Goal: Task Accomplishment & Management: Use online tool/utility

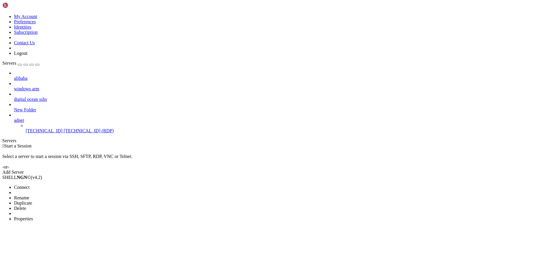
click at [35, 96] on div at bounding box center [280, 138] width 560 height 276
click at [36, 195] on span "New Server" at bounding box center [25, 197] width 22 height 5
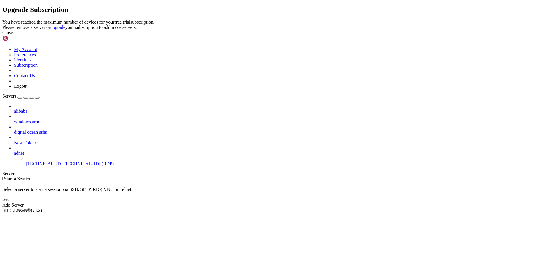
click at [338, 35] on div "Close" at bounding box center [279, 32] width 555 height 5
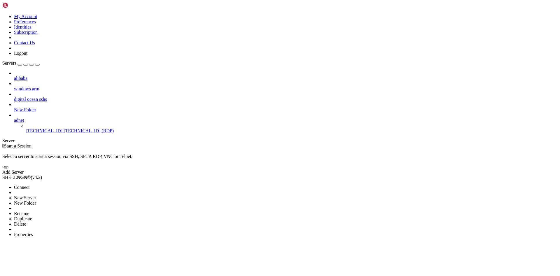
drag, startPoint x: 59, startPoint y: 115, endPoint x: 95, endPoint y: 91, distance: 43.9
click at [95, 91] on body "Loading... My Account Preferences Identities Subscription Contact Us Logout Ser…" at bounding box center [279, 119] width 555 height 235
click at [50, 50] on div at bounding box center [280, 138] width 560 height 276
click at [26, 222] on span "Delete" at bounding box center [20, 224] width 12 height 5
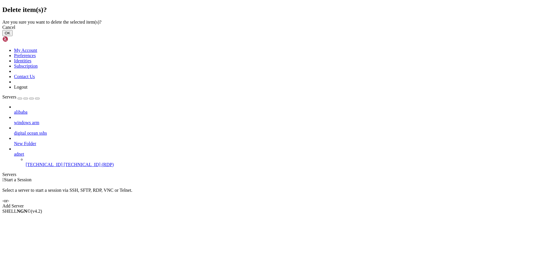
click at [13, 36] on button "OK" at bounding box center [7, 33] width 10 height 6
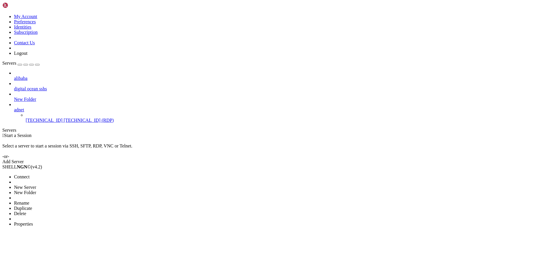
click at [26, 211] on span "Delete" at bounding box center [20, 213] width 12 height 5
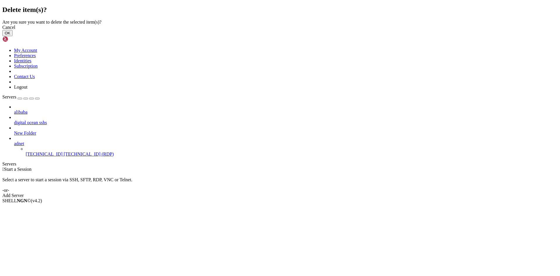
click at [345, 36] on div "Cancel OK" at bounding box center [279, 30] width 555 height 11
click at [13, 36] on button "OK" at bounding box center [7, 33] width 10 height 6
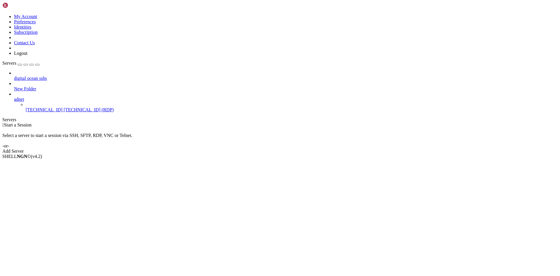
drag, startPoint x: 152, startPoint y: 89, endPoint x: 146, endPoint y: 87, distance: 5.8
click at [152, 128] on div "Select a server to start a session via SSH, SFTP, RDP, VNC or Telnet. -or-" at bounding box center [279, 138] width 555 height 21
click at [14, 76] on icon at bounding box center [14, 76] width 0 height 0
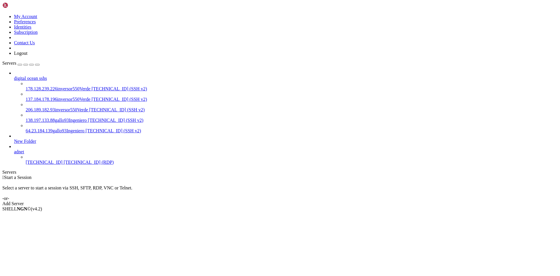
click at [14, 76] on icon at bounding box center [14, 76] width 0 height 0
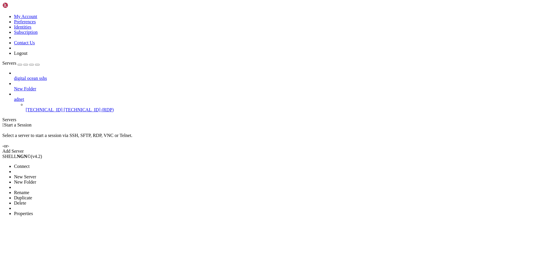
click at [26, 201] on span "Delete" at bounding box center [20, 203] width 12 height 5
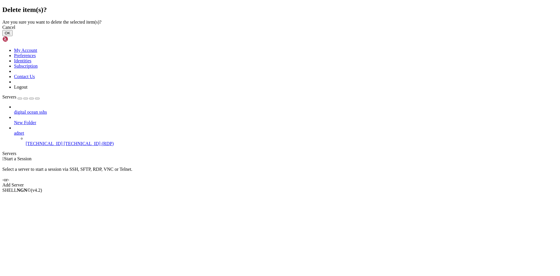
click at [13, 36] on button "OK" at bounding box center [7, 33] width 10 height 6
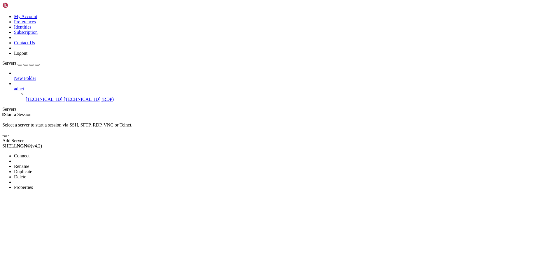
click at [200, 100] on div at bounding box center [280, 138] width 560 height 276
click at [318, 138] on link "Add Server" at bounding box center [279, 140] width 555 height 5
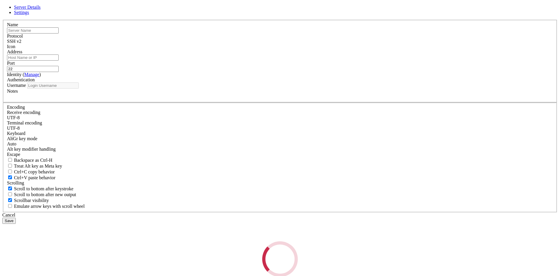
click at [318, 242] on div "Loading..." at bounding box center [279, 260] width 555 height 36
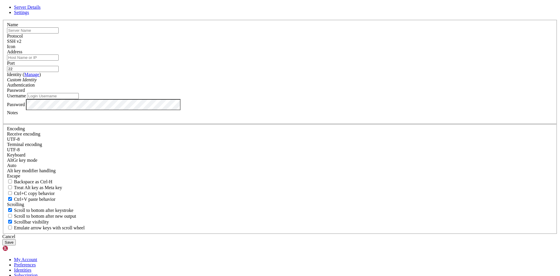
click at [59, 34] on input "text" at bounding box center [33, 30] width 52 height 6
paste input "Como proteger tu servidor web"
click at [59, 34] on input "Como proteger tu servidor web" at bounding box center [33, 30] width 52 height 6
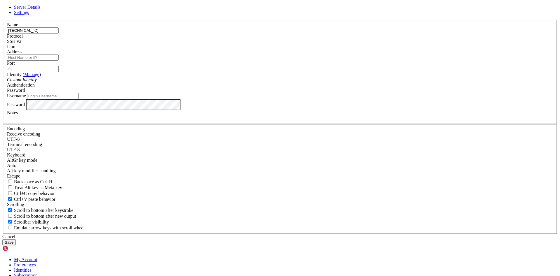
click at [59, 34] on input "[TECHNICAL_ID]" at bounding box center [33, 30] width 52 height 6
type input "[TECHNICAL_ID]"
click at [59, 61] on input "Address" at bounding box center [33, 58] width 52 height 6
paste input "[TECHNICAL_ID]"
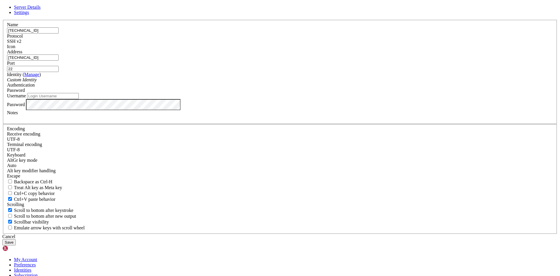
type input "[TECHNICAL_ID]"
click at [307, 44] on div "SSH v2" at bounding box center [280, 41] width 546 height 5
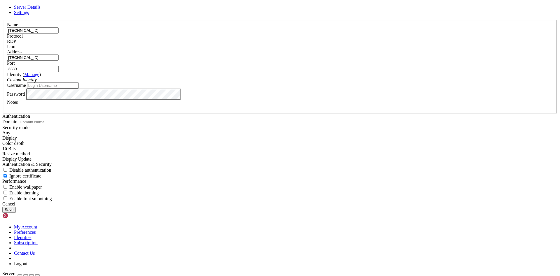
click at [59, 72] on input "3389" at bounding box center [33, 69] width 52 height 6
drag, startPoint x: 321, startPoint y: 110, endPoint x: 293, endPoint y: 110, distance: 27.7
click at [293, 72] on div "Port 3389" at bounding box center [280, 66] width 546 height 11
click at [59, 72] on input "3389" at bounding box center [33, 69] width 52 height 6
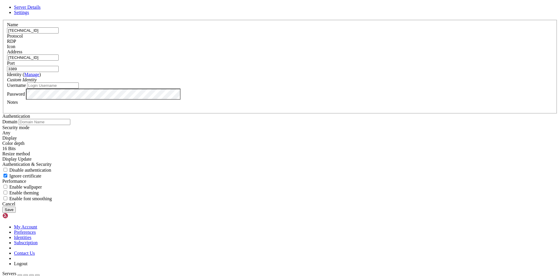
click at [59, 72] on input "3389" at bounding box center [33, 69] width 52 height 6
drag, startPoint x: 305, startPoint y: 107, endPoint x: 311, endPoint y: 105, distance: 6.1
click at [59, 72] on input "50000" at bounding box center [33, 69] width 52 height 6
type input "50000"
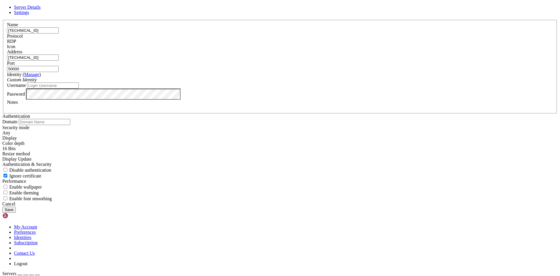
click at [79, 89] on input "Username" at bounding box center [53, 86] width 52 height 6
type input "[PERSON_NAME]"
click at [2, 207] on button "Save" at bounding box center [8, 210] width 13 height 6
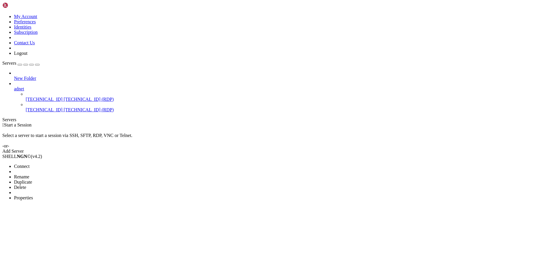
click at [29, 164] on span "Connect" at bounding box center [21, 166] width 15 height 5
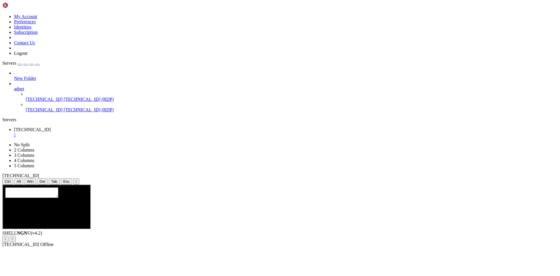
click at [35, 113] on div "New Folder adnet [TECHNICAL_ID] [TECHNICAL_ID] (RDP) [TECHNICAL_ID] [TECHNICAL_…" at bounding box center [279, 92] width 555 height 42
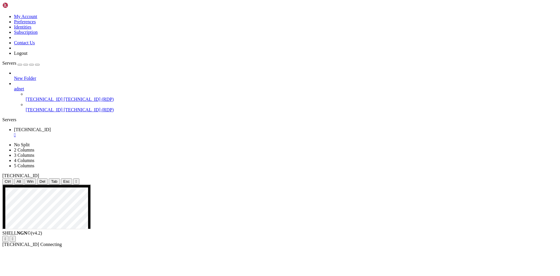
click at [35, 113] on div "New Folder adnet [TECHNICAL_ID] [TECHNICAL_ID] (RDP) [TECHNICAL_ID] [TECHNICAL_…" at bounding box center [279, 92] width 555 height 42
click at [447, 127] on ul "[TECHNICAL_ID] " at bounding box center [279, 132] width 555 height 11
click at [118, 127] on ul "[TECHNICAL_ID] " at bounding box center [279, 132] width 555 height 11
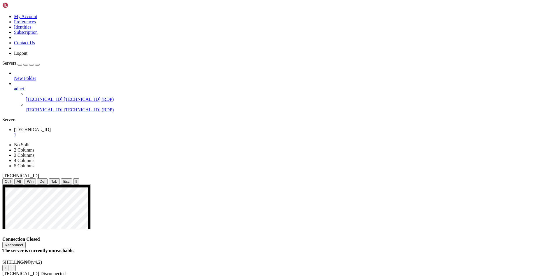
click at [109, 132] on div "" at bounding box center [286, 134] width 544 height 5
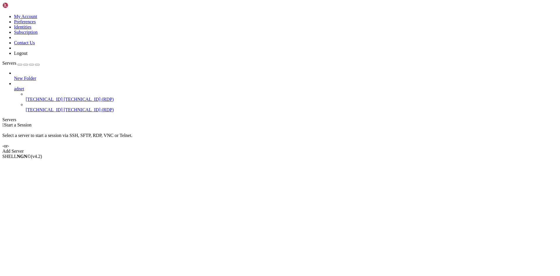
click at [182, 123] on div " Start a Session Select a server to start a session via SSH, SFTP, RDP, VNC or…" at bounding box center [279, 139] width 555 height 32
click at [33, 195] on span "Properties" at bounding box center [23, 197] width 19 height 5
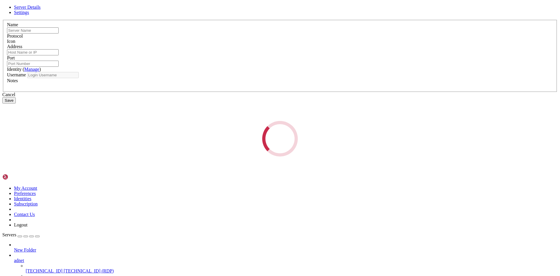
type input "[TECHNICAL_ID]"
type input "50000"
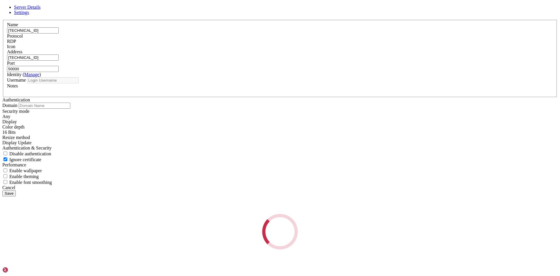
type input "[PERSON_NAME]"
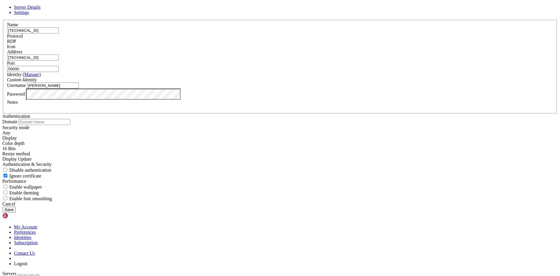
click at [2, 207] on button "Save" at bounding box center [8, 210] width 13 height 6
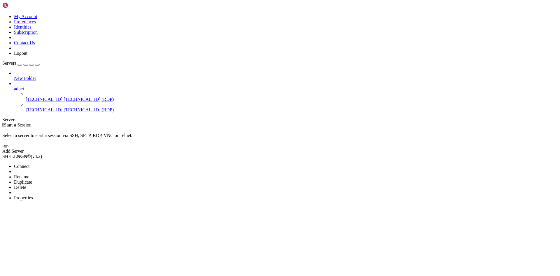
click at [29, 164] on span "Connect" at bounding box center [21, 166] width 15 height 5
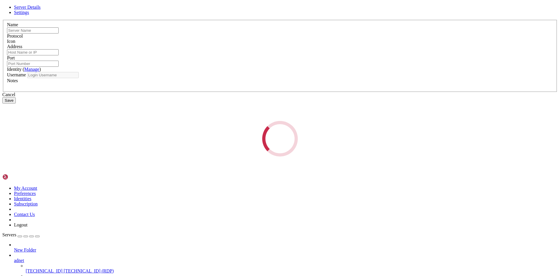
type input "[TECHNICAL_ID]"
type input "50000"
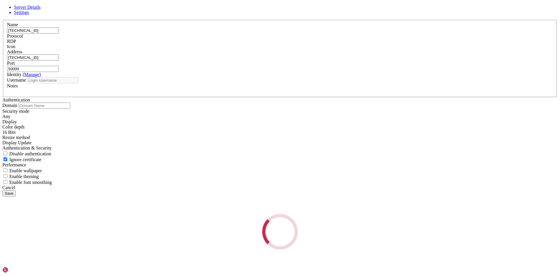
type input "[PERSON_NAME]"
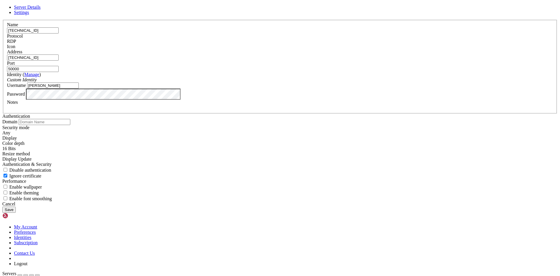
click at [59, 34] on input "[TECHNICAL_ID]" at bounding box center [33, 30] width 52 height 6
click at [320, 207] on div "Cancel" at bounding box center [279, 204] width 555 height 5
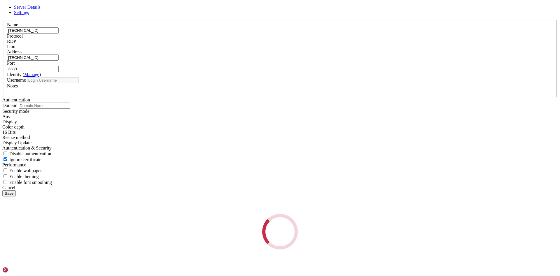
type input "[PERSON_NAME]"
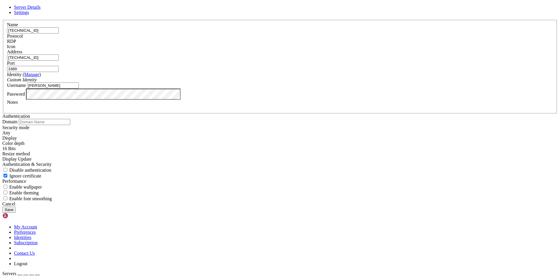
click at [59, 34] on input "[TECHNICAL_ID]" at bounding box center [33, 30] width 52 height 6
drag, startPoint x: 313, startPoint y: 212, endPoint x: 75, endPoint y: 104, distance: 261.3
click at [313, 207] on div "Cancel" at bounding box center [279, 204] width 555 height 5
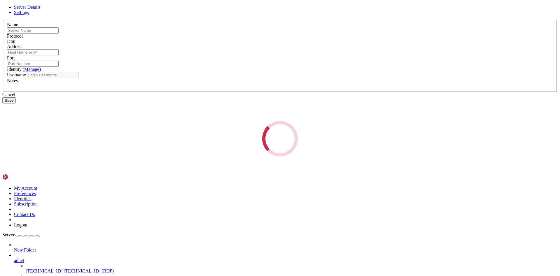
type input "[TECHNICAL_ID]"
type input "50000"
type input "[PERSON_NAME]"
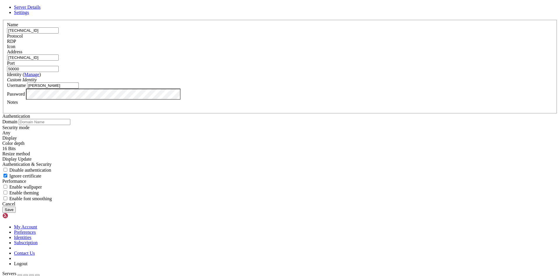
click at [59, 34] on input "[TECHNICAL_ID]" at bounding box center [33, 30] width 52 height 6
click at [317, 207] on div "Cancel" at bounding box center [279, 204] width 555 height 5
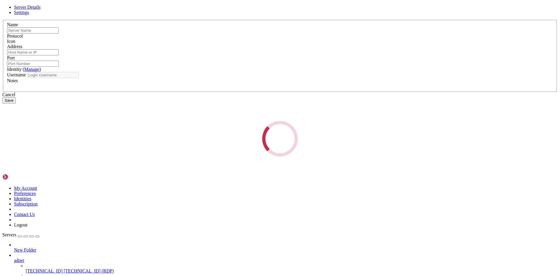
type input "[TECHNICAL_ID]"
type input "50000"
type input "[PERSON_NAME]"
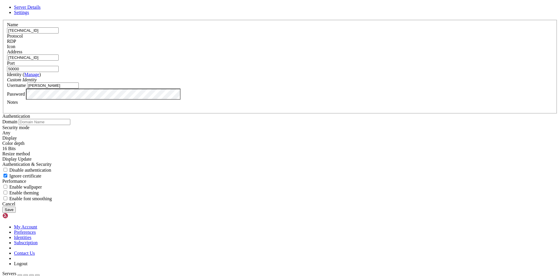
click at [59, 34] on input "[TECHNICAL_ID]" at bounding box center [33, 30] width 52 height 6
paste input "[TECHNICAL_ID]"
click at [59, 34] on input "165.1.126.193165.1.126.193" at bounding box center [33, 30] width 52 height 6
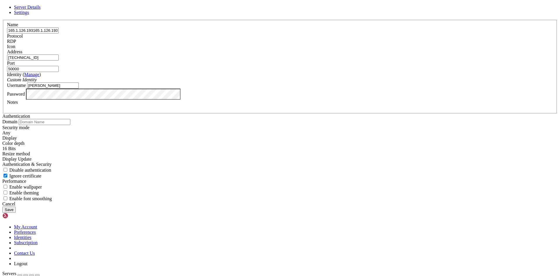
paste input "text"
type input "[TECHNICAL_ID]"
click at [59, 61] on input "[TECHNICAL_ID]" at bounding box center [33, 58] width 52 height 6
click at [16, 213] on button "Save" at bounding box center [8, 210] width 13 height 6
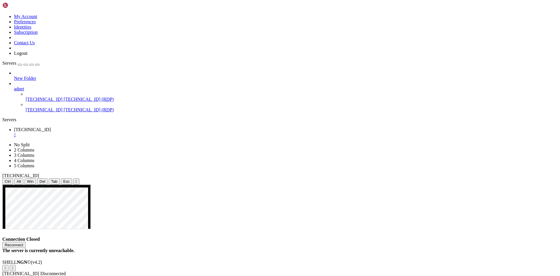
click at [109, 132] on div "" at bounding box center [286, 134] width 544 height 5
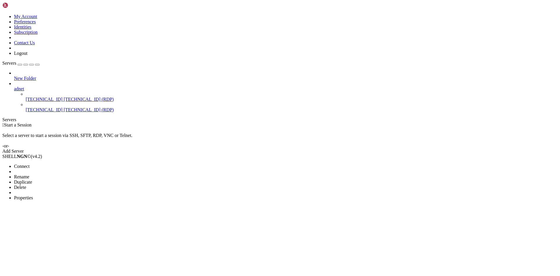
click at [29, 164] on span "Connect" at bounding box center [21, 166] width 15 height 5
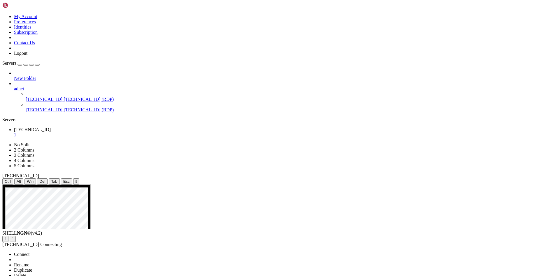
click at [66, 252] on ul "Connect Open SFTP New Server New Folder Rename Duplicate Delete Properties" at bounding box center [34, 270] width 65 height 37
click at [26, 273] on span "Delete" at bounding box center [20, 275] width 12 height 5
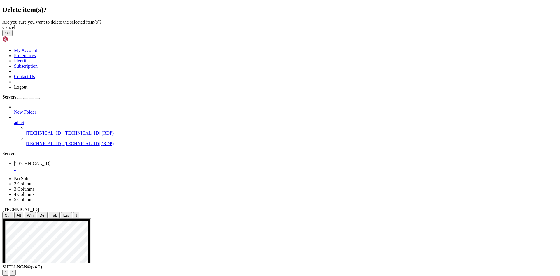
click at [13, 36] on button "OK" at bounding box center [7, 33] width 10 height 6
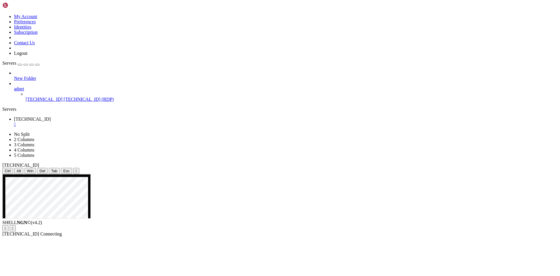
click at [55, 102] on div "New Folder adnet [TECHNICAL_ID] [TECHNICAL_ID] (RDP)" at bounding box center [279, 87] width 555 height 32
click at [167, 117] on ul "[TECHNICAL_ID] " at bounding box center [279, 122] width 555 height 11
click at [367, 117] on ul "[TECHNICAL_ID] " at bounding box center [279, 122] width 555 height 11
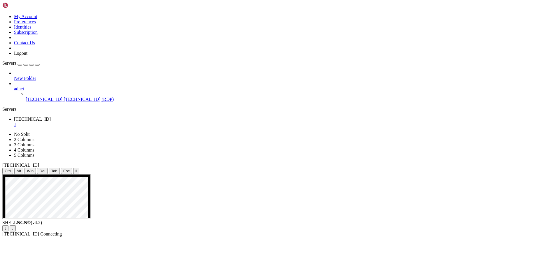
click at [50, 102] on div "New Folder adnet [TECHNICAL_ID] [TECHNICAL_ID] (RDP)" at bounding box center [279, 87] width 555 height 32
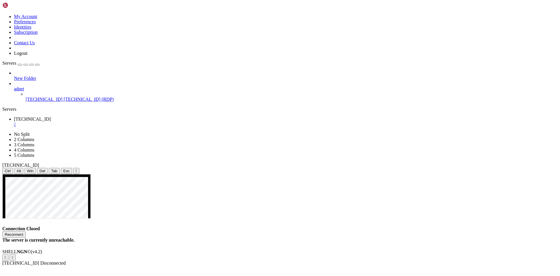
click at [110, 122] on div "" at bounding box center [286, 124] width 544 height 5
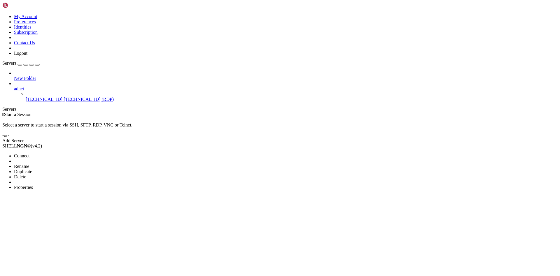
click at [33, 185] on span "Properties" at bounding box center [23, 187] width 19 height 5
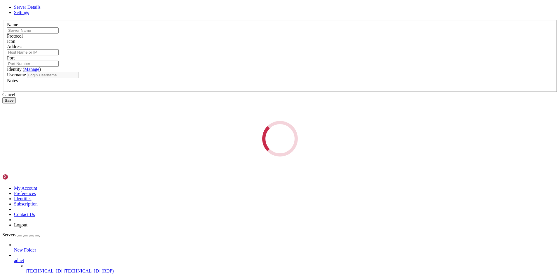
type input "[TECHNICAL_ID]"
type input "3389"
type input "[PERSON_NAME]"
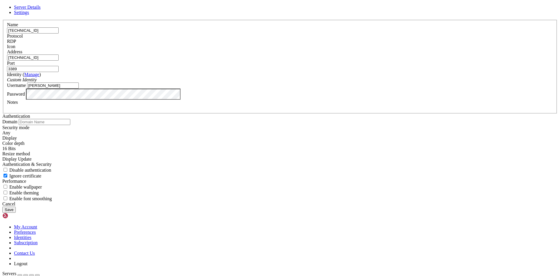
click at [59, 72] on input "3389" at bounding box center [33, 69] width 52 height 6
type input "50000"
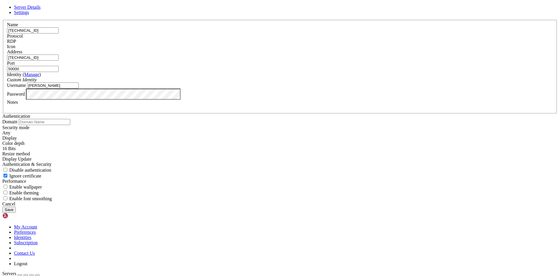
click at [41, 77] on label "Identity ( Manage )" at bounding box center [24, 74] width 34 height 5
click at [16, 213] on button "Save" at bounding box center [8, 210] width 13 height 6
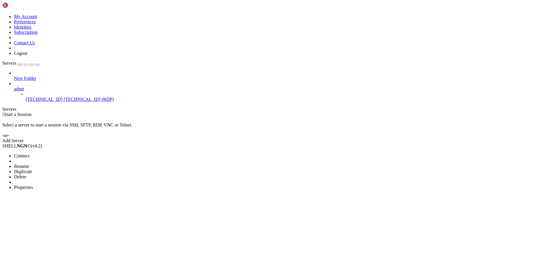
click at [29, 153] on span "Connect" at bounding box center [21, 155] width 15 height 5
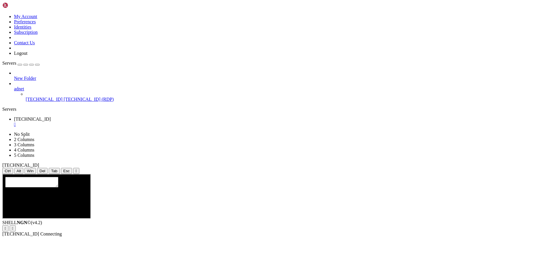
click at [35, 102] on div "New Folder adnet [TECHNICAL_ID] [TECHNICAL_ID] (RDP)" at bounding box center [279, 87] width 555 height 32
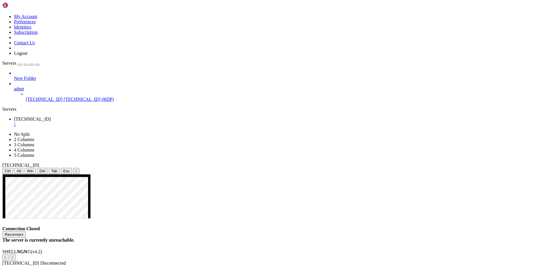
click at [111, 122] on div "" at bounding box center [286, 124] width 544 height 5
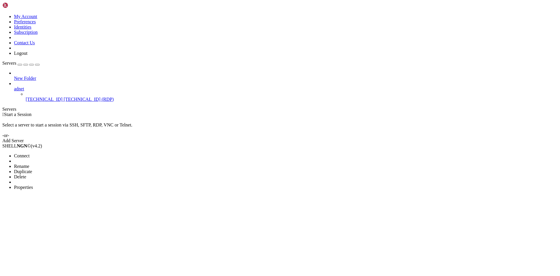
click at [33, 185] on span "Properties" at bounding box center [23, 187] width 19 height 5
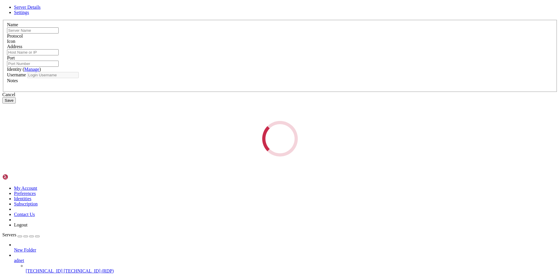
type input "[TECHNICAL_ID]"
type input "50000"
type input "[PERSON_NAME]"
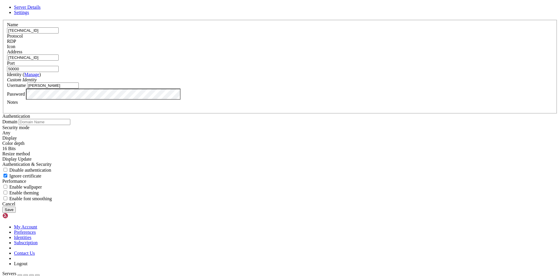
click at [59, 72] on input "50000" at bounding box center [33, 69] width 52 height 6
click at [59, 72] on input "5000" at bounding box center [33, 69] width 52 height 6
type input "5000"
click at [16, 213] on button "Save" at bounding box center [8, 210] width 13 height 6
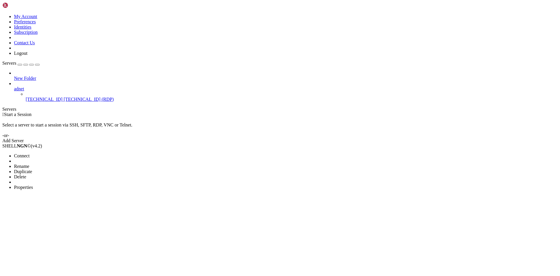
click at [56, 153] on li "Connect" at bounding box center [40, 155] width 53 height 5
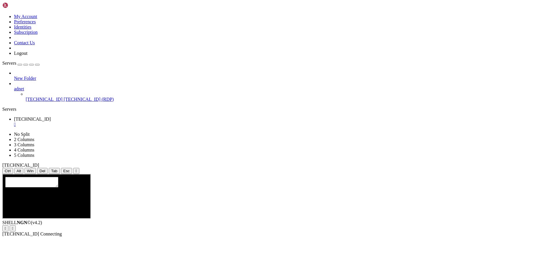
click at [53, 100] on div "New Folder adnet [TECHNICAL_ID] [TECHNICAL_ID] (RDP)" at bounding box center [279, 87] width 555 height 32
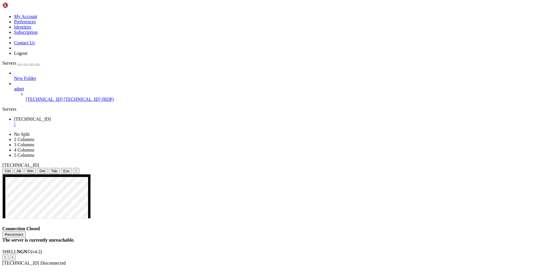
click at [109, 122] on div "" at bounding box center [286, 124] width 544 height 5
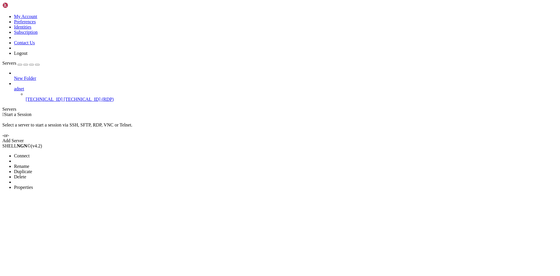
click at [33, 185] on span "Properties" at bounding box center [23, 187] width 19 height 5
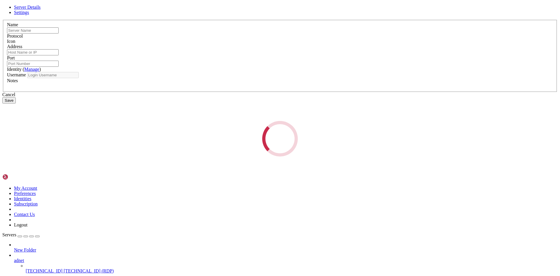
type input "[TECHNICAL_ID]"
type input "5000"
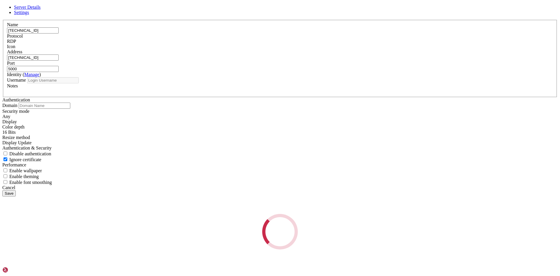
type input "[PERSON_NAME]"
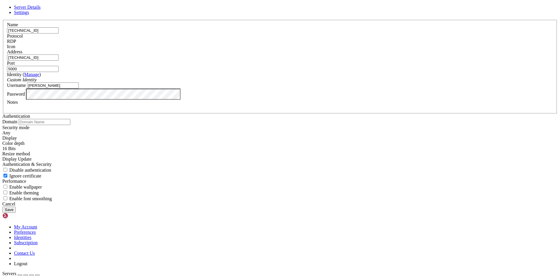
click at [59, 72] on input "5000" at bounding box center [33, 69] width 52 height 6
drag, startPoint x: 306, startPoint y: 106, endPoint x: 317, endPoint y: 106, distance: 10.5
click at [59, 72] on input "50000" at bounding box center [33, 69] width 52 height 6
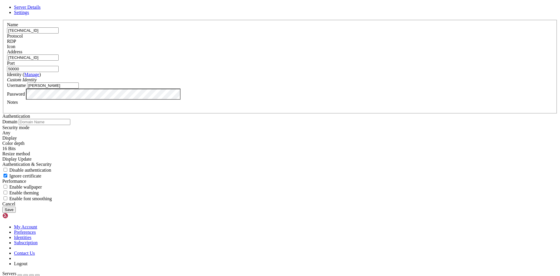
type input "50000"
click at [59, 34] on input "[TECHNICAL_ID]" at bounding box center [33, 30] width 52 height 6
drag, startPoint x: 230, startPoint y: 85, endPoint x: 221, endPoint y: 83, distance: 8.3
click at [59, 34] on input "[TECHNICAL_ID]" at bounding box center [33, 30] width 52 height 6
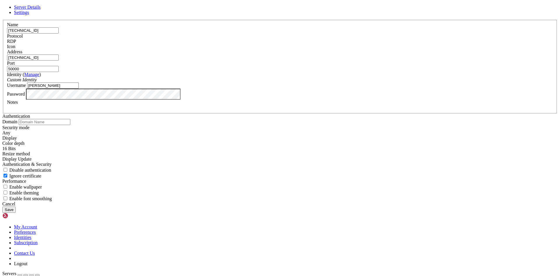
click at [59, 34] on input "[TECHNICAL_ID]" at bounding box center [33, 30] width 52 height 6
type input "[TECHNICAL_ID]"
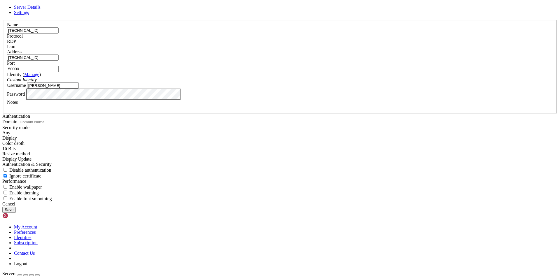
click at [59, 61] on input "[TECHNICAL_ID]" at bounding box center [33, 58] width 52 height 6
paste input "6.193"
type input "[TECHNICAL_ID]"
click at [16, 213] on button "Save" at bounding box center [8, 210] width 13 height 6
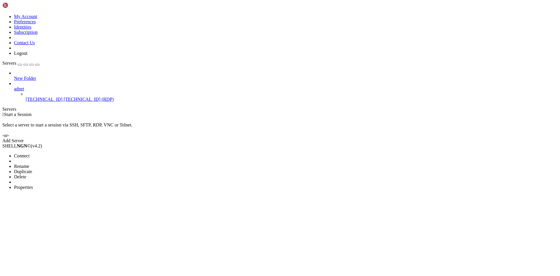
click at [29, 153] on span "Connect" at bounding box center [21, 155] width 15 height 5
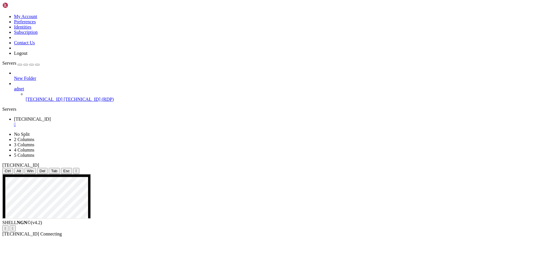
click at [54, 99] on div "New Folder adnet [TECHNICAL_ID] [TECHNICAL_ID] (RDP)" at bounding box center [279, 87] width 555 height 32
click at [213, 168] on div "Ctrl Alt Win Del Tab Esc " at bounding box center [279, 171] width 555 height 6
click at [417, 168] on div "Ctrl Alt Win Del Tab Esc " at bounding box center [279, 171] width 555 height 6
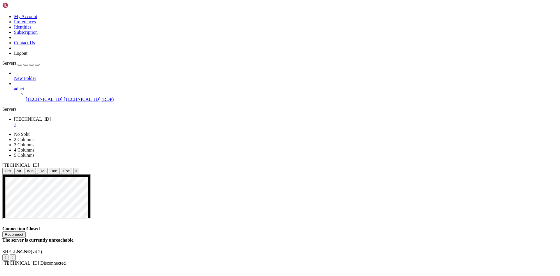
click at [110, 122] on div "" at bounding box center [286, 124] width 544 height 5
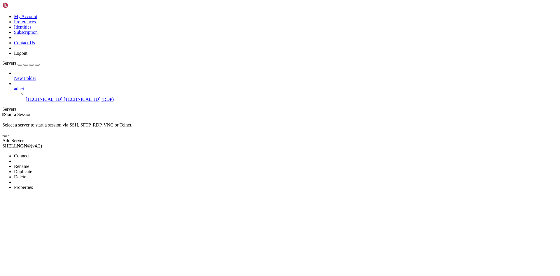
click at [33, 185] on span "Properties" at bounding box center [23, 187] width 19 height 5
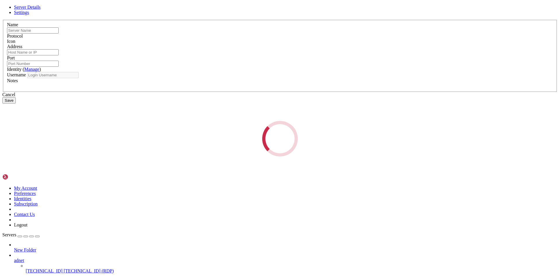
type input "[TECHNICAL_ID]"
type input "50000"
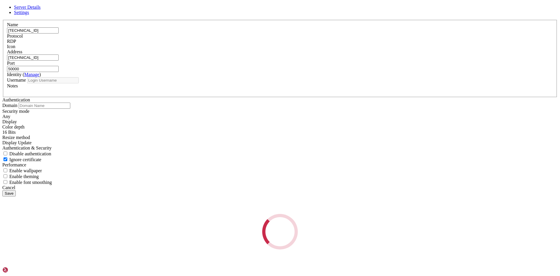
type input "[PERSON_NAME]"
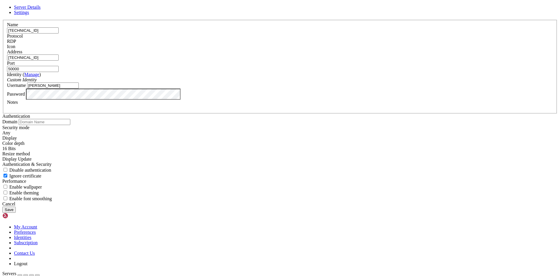
click at [59, 34] on input "[TECHNICAL_ID]" at bounding box center [33, 30] width 52 height 6
paste input "http://165.1.124.238/"
drag, startPoint x: 207, startPoint y: 82, endPoint x: 183, endPoint y: 82, distance: 24.2
click at [183, 82] on div "Server Details Settings Name http://165.1.124.238 Protocol RDP Icon" at bounding box center [279, 109] width 555 height 208
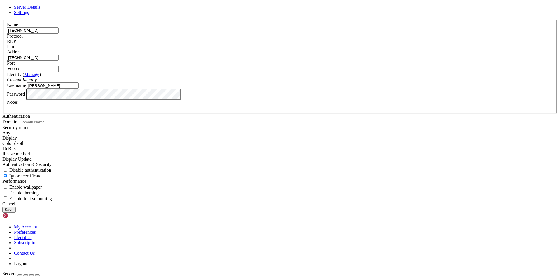
click at [59, 34] on input "165.1.124.238" at bounding box center [33, 30] width 52 height 6
type input "165.1.124.238"
click at [59, 61] on input "[TECHNICAL_ID]" at bounding box center [33, 58] width 52 height 6
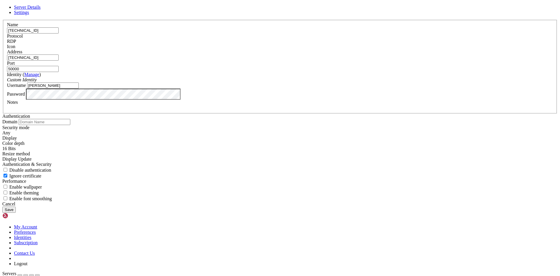
paste input "4.238"
type input "165.1.124.238"
click at [16, 213] on button "Save" at bounding box center [8, 210] width 13 height 6
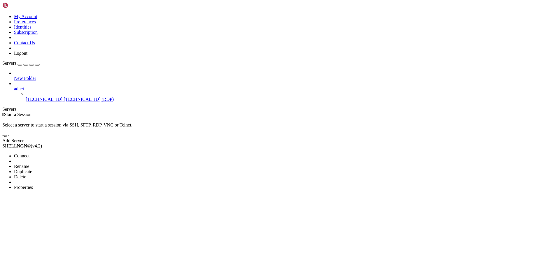
click at [29, 153] on span "Connect" at bounding box center [21, 155] width 15 height 5
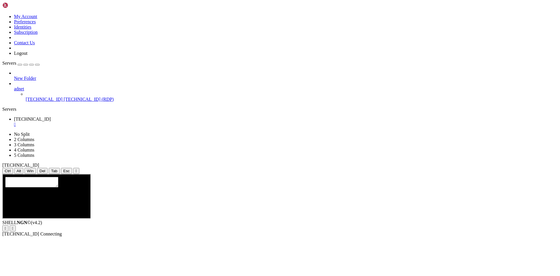
click at [43, 102] on div "New Folder adnet 165.1.124.238 165.1.124.238 (RDP)" at bounding box center [279, 87] width 555 height 32
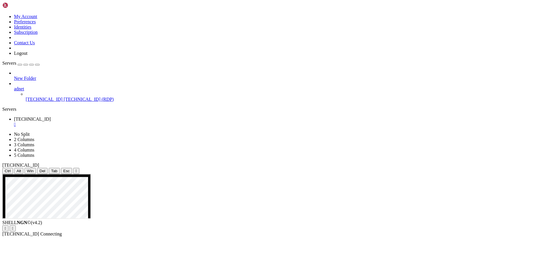
click at [63, 102] on div "New Folder adnet 165.1.124.238 165.1.124.238 (RDP)" at bounding box center [279, 87] width 555 height 32
click at [302, 117] on ul "165.1.124.238 " at bounding box center [279, 122] width 555 height 11
click at [421, 117] on ul "165.1.124.238 " at bounding box center [279, 122] width 555 height 11
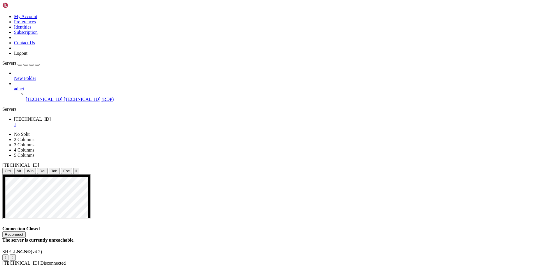
click at [111, 122] on div "" at bounding box center [286, 124] width 544 height 5
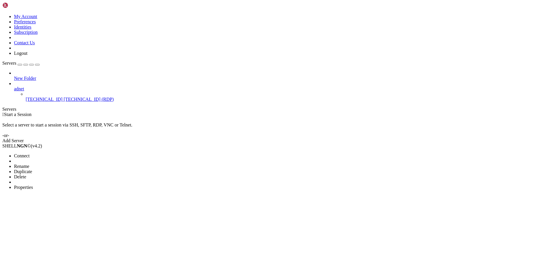
click at [33, 185] on span "Properties" at bounding box center [23, 187] width 19 height 5
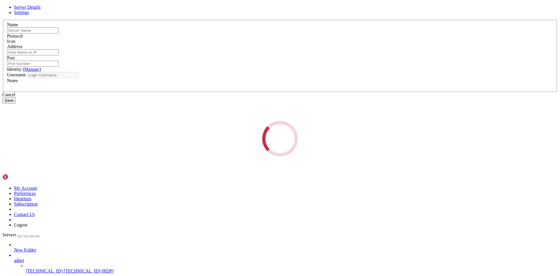
type input "165.1.124.238"
type input "50000"
type input "[PERSON_NAME]"
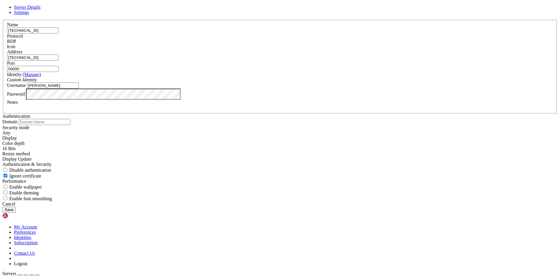
click at [59, 72] on input "50000" at bounding box center [33, 69] width 52 height 6
drag, startPoint x: 306, startPoint y: 105, endPoint x: 310, endPoint y: 105, distance: 3.8
click at [59, 72] on input "50000" at bounding box center [33, 69] width 52 height 6
type input "5000"
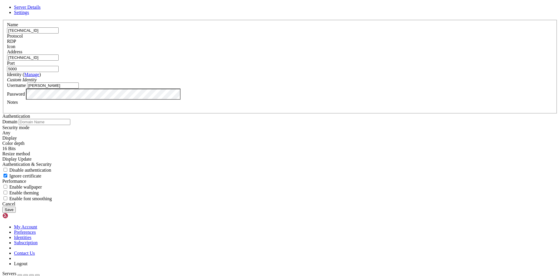
click at [16, 213] on button "Save" at bounding box center [8, 210] width 13 height 6
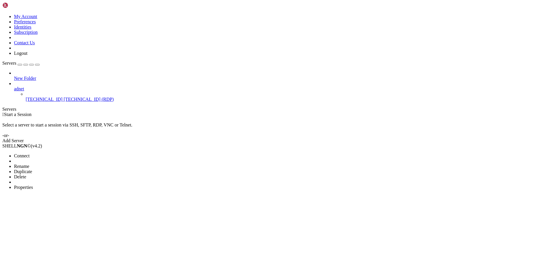
click at [29, 153] on span "Connect" at bounding box center [21, 155] width 15 height 5
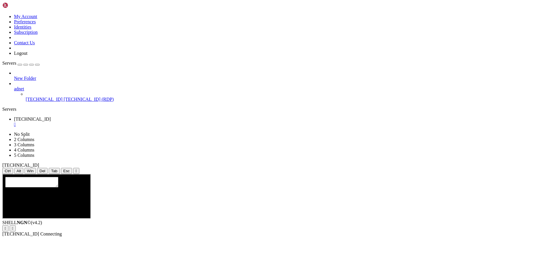
click at [47, 102] on div "New Folder adnet 165.1.124.238 165.1.124.238 (RDP)" at bounding box center [279, 87] width 555 height 32
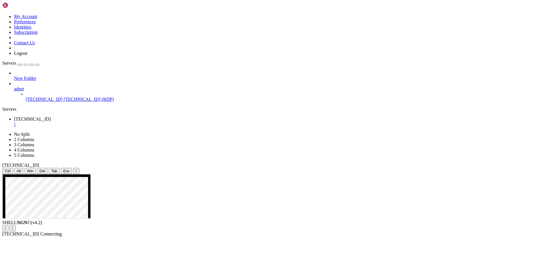
click at [349, 117] on ul "165.1.124.238 " at bounding box center [279, 122] width 555 height 11
click at [248, 117] on ul "165.1.124.238 " at bounding box center [279, 122] width 555 height 11
click at [361, 117] on ul "165.1.124.238 " at bounding box center [279, 122] width 555 height 11
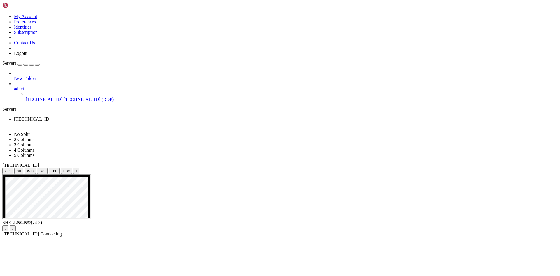
click at [386, 117] on ul "165.1.124.238 " at bounding box center [279, 122] width 555 height 11
click at [237, 117] on ul "165.1.124.238 " at bounding box center [279, 122] width 555 height 11
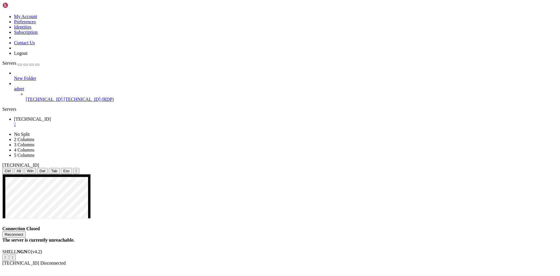
click at [108, 117] on link "165.1.124.238 " at bounding box center [286, 122] width 544 height 11
click at [111, 122] on div "" at bounding box center [286, 124] width 544 height 5
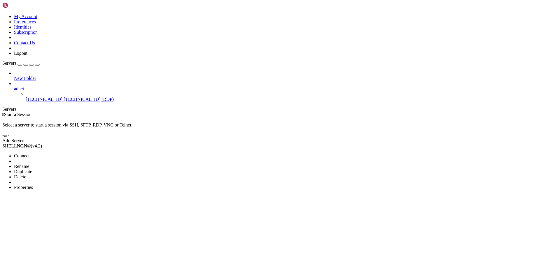
click at [67, 185] on li "Properties" at bounding box center [40, 187] width 53 height 5
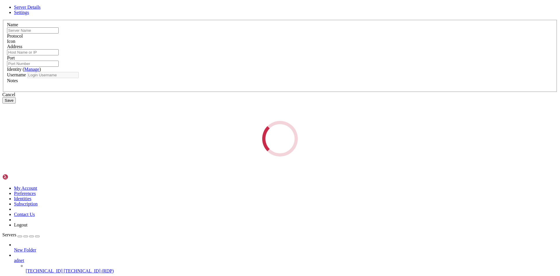
type input "165.1.124.238"
type input "5000"
type input "[PERSON_NAME]"
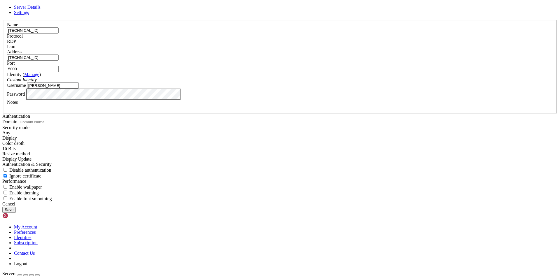
click at [59, 72] on input "5000" at bounding box center [33, 69] width 52 height 6
drag, startPoint x: 311, startPoint y: 109, endPoint x: 290, endPoint y: 105, distance: 21.4
click at [290, 105] on fieldset "Name 165.1.124.238 Protocol RDP Icon Address 165.1.124.238 Port 5000 ( Manage" at bounding box center [280, 67] width 554 height 94
type input "3389"
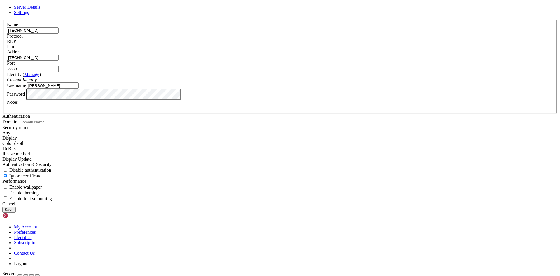
click at [16, 213] on button "Save" at bounding box center [8, 210] width 13 height 6
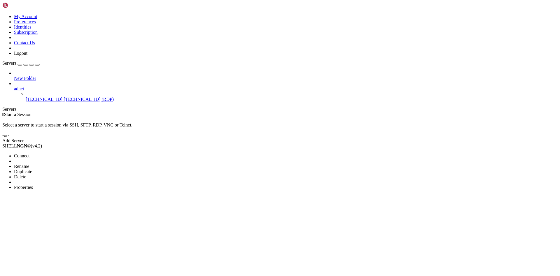
click at [29, 153] on span "Connect" at bounding box center [21, 155] width 15 height 5
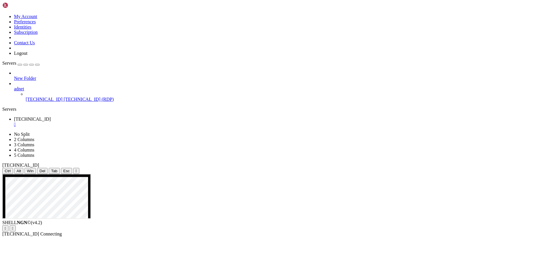
click at [62, 93] on div "New Folder adnet 165.1.124.238 165.1.124.238 (RDP)" at bounding box center [279, 87] width 555 height 32
click at [59, 94] on div "New Folder adnet 165.1.124.238 165.1.124.238 (RDP)" at bounding box center [279, 87] width 555 height 32
click at [121, 117] on ul "165.1.124.238 " at bounding box center [279, 122] width 555 height 11
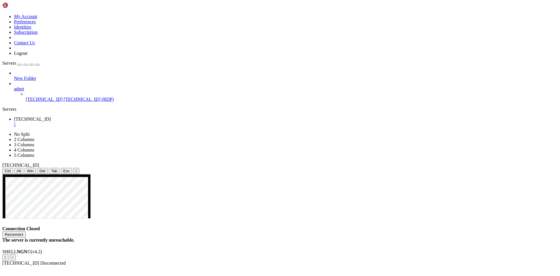
click at [111, 122] on div "" at bounding box center [286, 124] width 544 height 5
